Goal: Task Accomplishment & Management: Use online tool/utility

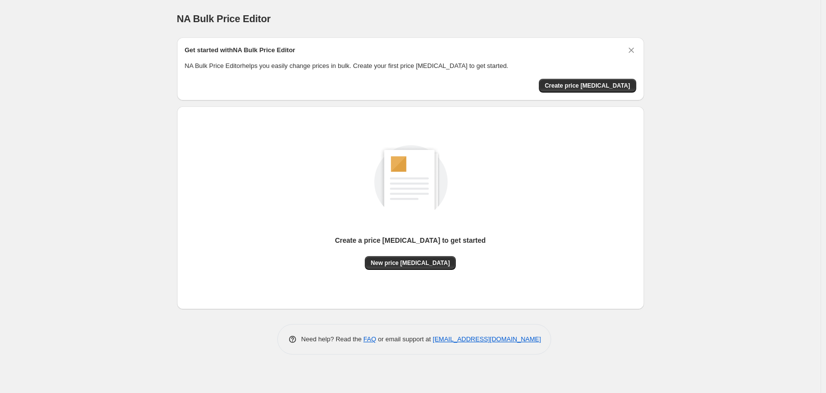
click at [692, 213] on div "NA Bulk Price Editor. This page is ready NA Bulk Price Editor Get started with …" at bounding box center [410, 196] width 821 height 393
click at [421, 264] on span "New price [MEDICAL_DATA]" at bounding box center [410, 263] width 79 height 8
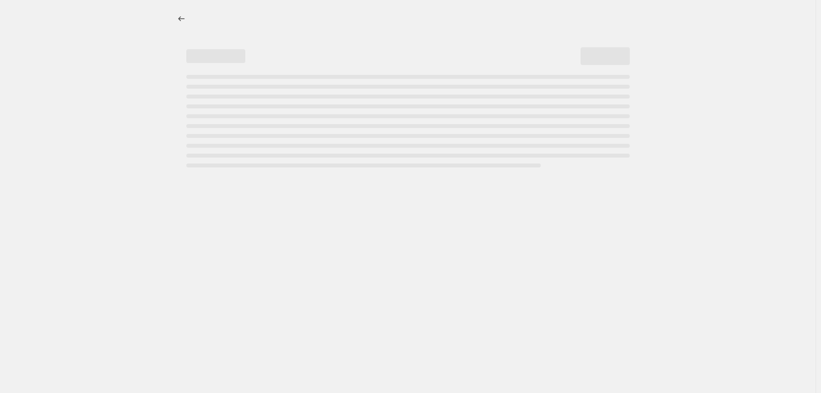
select select "percentage"
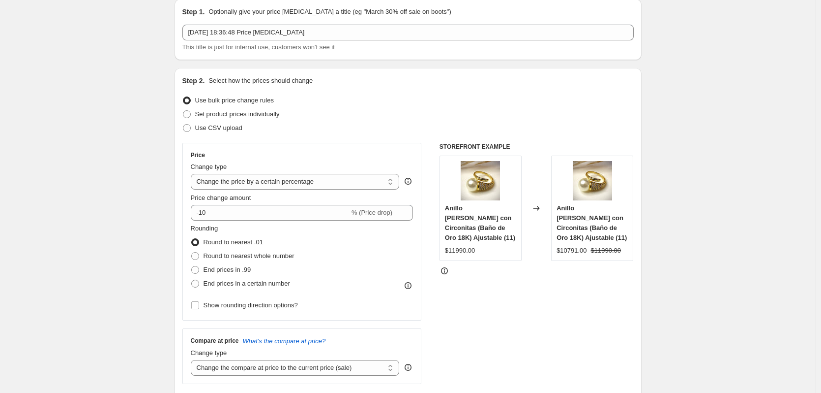
scroll to position [49, 0]
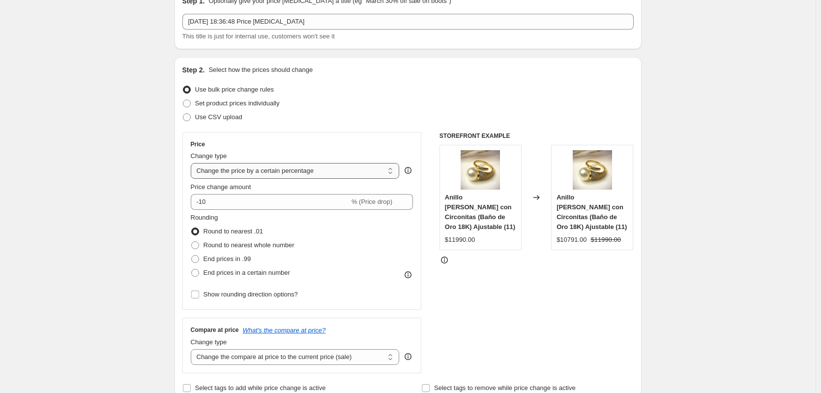
click at [388, 168] on select "Change the price to a certain amount Change the price by a certain amount Chang…" at bounding box center [295, 171] width 209 height 16
click at [493, 307] on div "STOREFRONT EXAMPLE [PERSON_NAME] con Circonitas (Baño de Oro 18K) Ajustable (11…" at bounding box center [537, 252] width 194 height 241
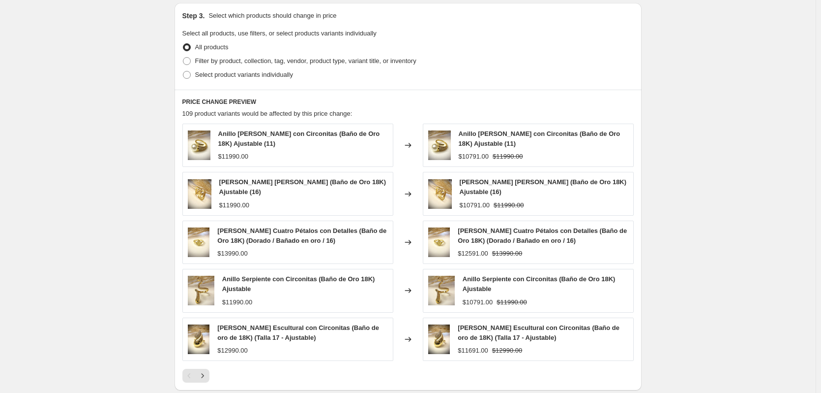
scroll to position [312, 0]
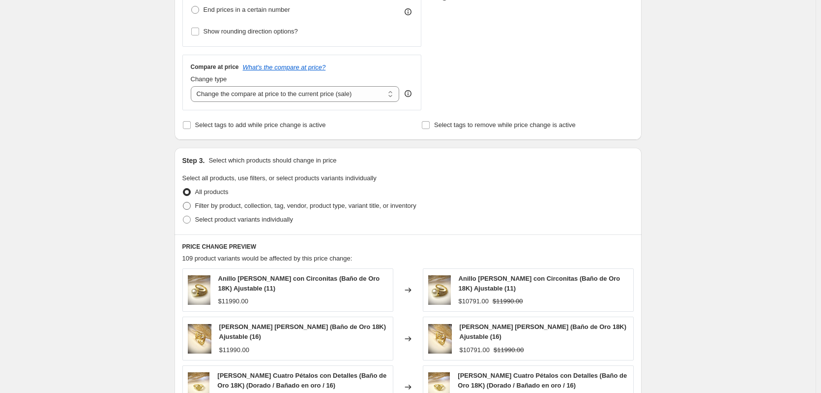
click at [263, 204] on span "Filter by product, collection, tag, vendor, product type, variant title, or inv…" at bounding box center [305, 205] width 221 height 7
click at [183, 202] on input "Filter by product, collection, tag, vendor, product type, variant title, or inv…" at bounding box center [183, 202] width 0 height 0
radio input "true"
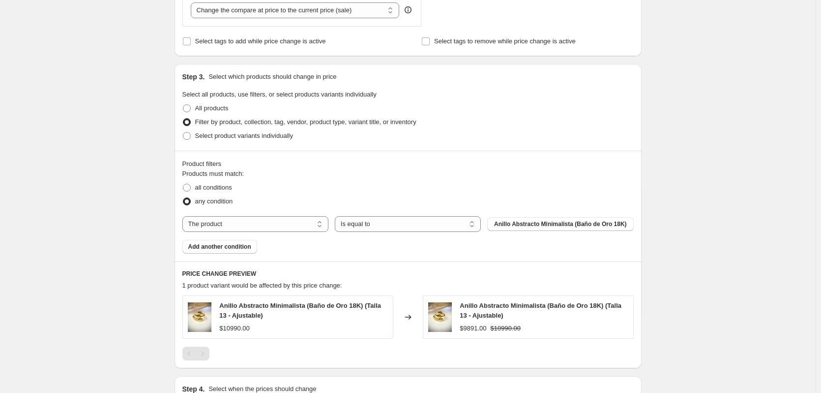
scroll to position [410, 0]
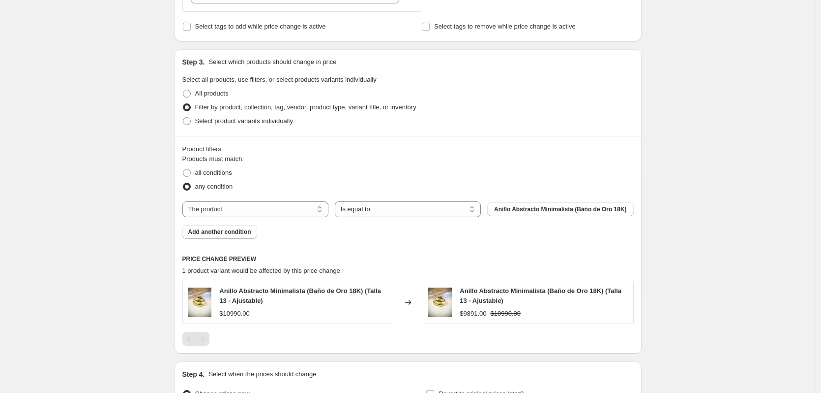
click at [292, 218] on div "Products must match: all conditions any condition The product The product's col…" at bounding box center [408, 196] width 452 height 85
click at [293, 214] on select "The product The product's collection The product's tag The product's vendor The…" at bounding box center [255, 209] width 146 height 16
select select "collection"
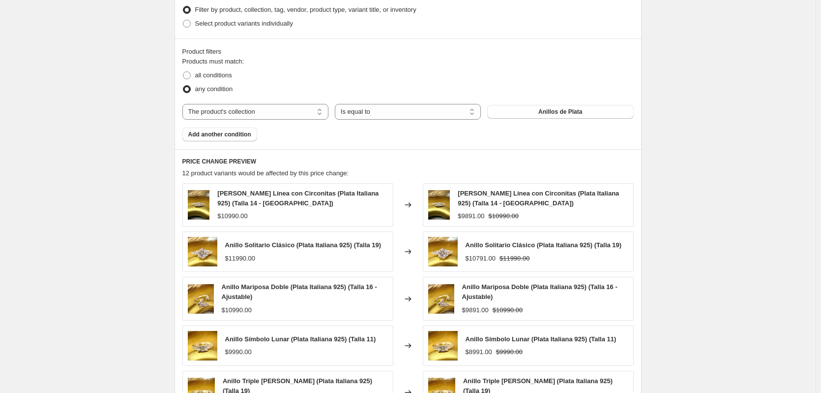
scroll to position [509, 0]
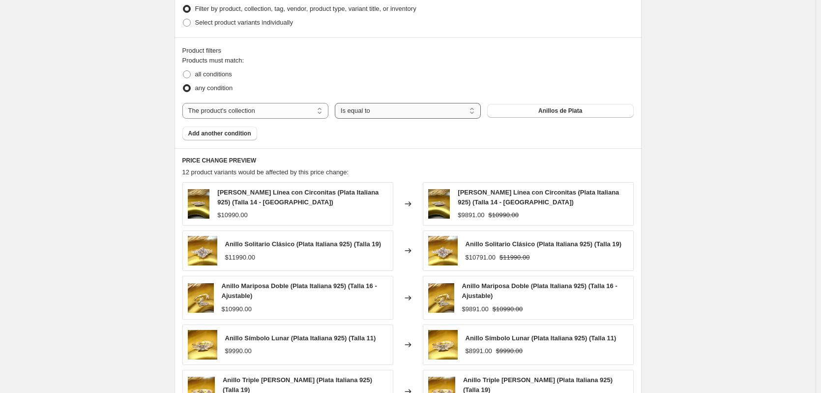
click at [407, 115] on select "Is equal to Is not equal to" at bounding box center [408, 111] width 146 height 16
click at [611, 130] on div "Products must match: all conditions any condition The product The product's col…" at bounding box center [408, 98] width 452 height 85
click at [602, 111] on button "Anillos de Plata" at bounding box center [560, 111] width 146 height 14
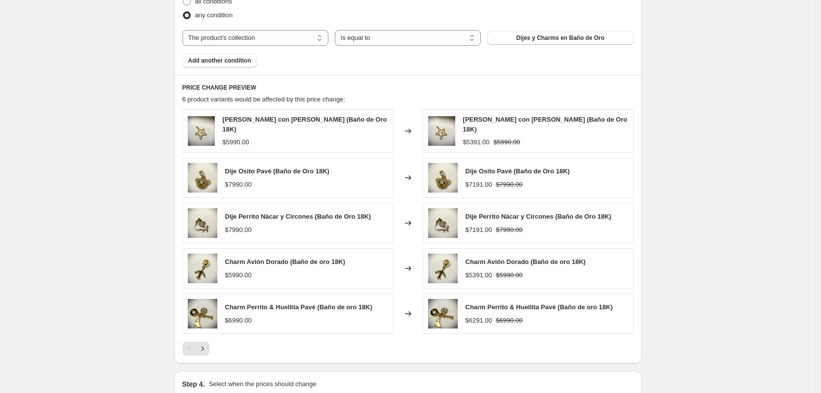
scroll to position [702, 0]
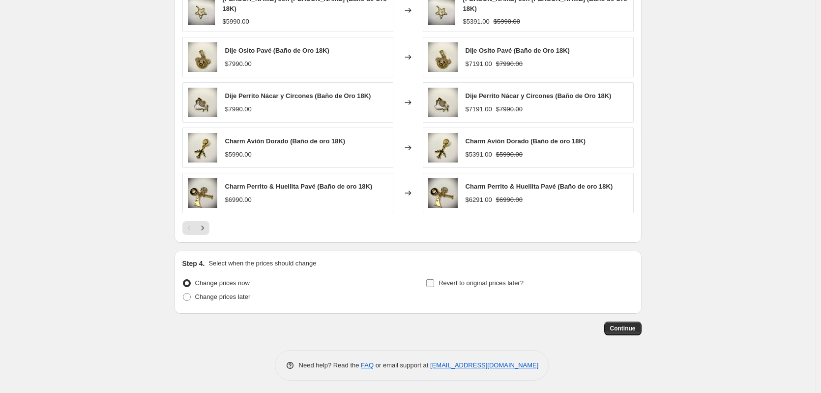
click at [476, 282] on span "Revert to original prices later?" at bounding box center [481, 282] width 85 height 7
click at [434, 282] on input "Revert to original prices later?" at bounding box center [430, 283] width 8 height 8
checkbox input "true"
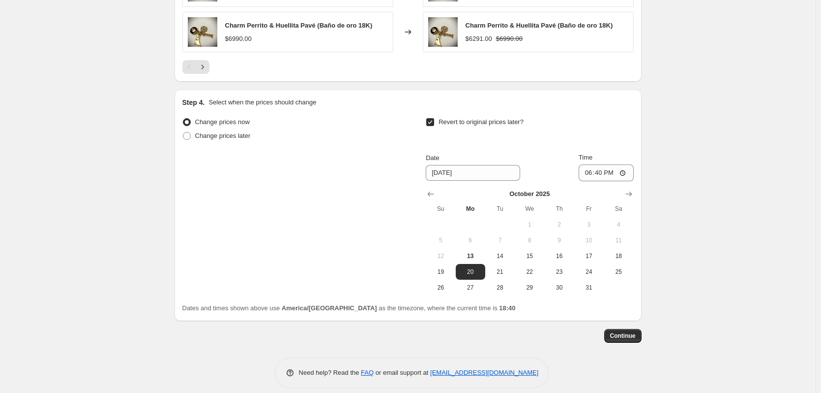
scroll to position [870, 0]
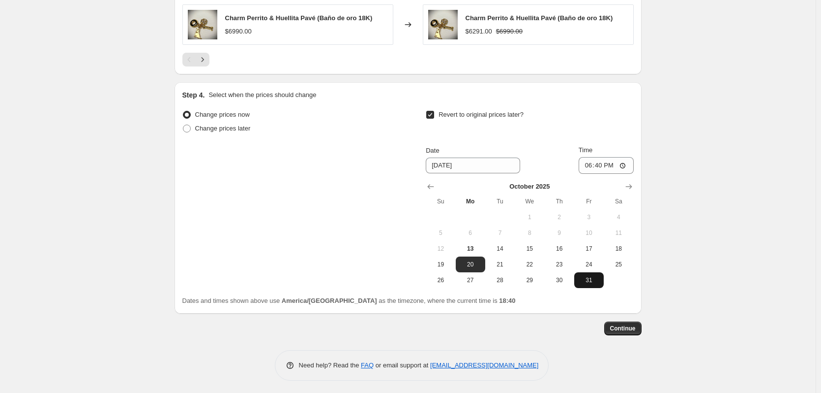
click at [586, 280] on span "31" at bounding box center [589, 280] width 22 height 8
type input "[DATE]"
click at [628, 328] on span "Continue" at bounding box center [623, 328] width 26 height 8
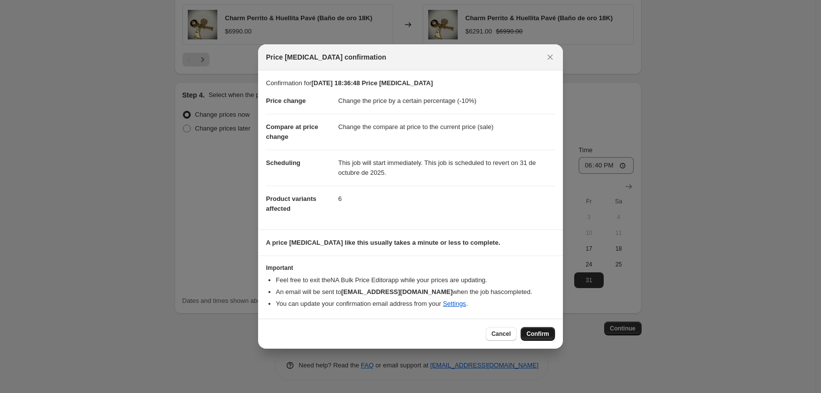
click at [540, 335] on span "Confirm" at bounding box center [538, 334] width 23 height 8
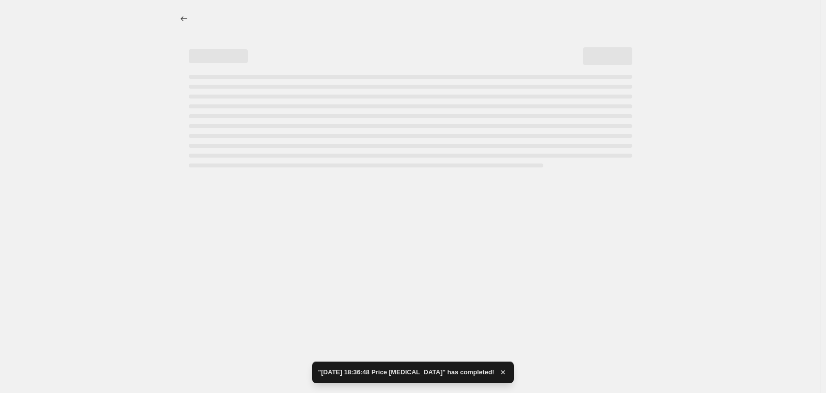
select select "percentage"
select select "collection"
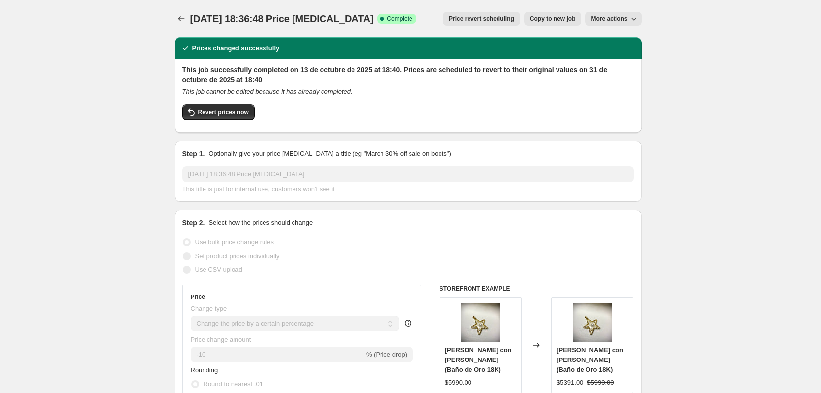
drag, startPoint x: 647, startPoint y: 230, endPoint x: 640, endPoint y: 221, distance: 11.2
